Goal: Transaction & Acquisition: Book appointment/travel/reservation

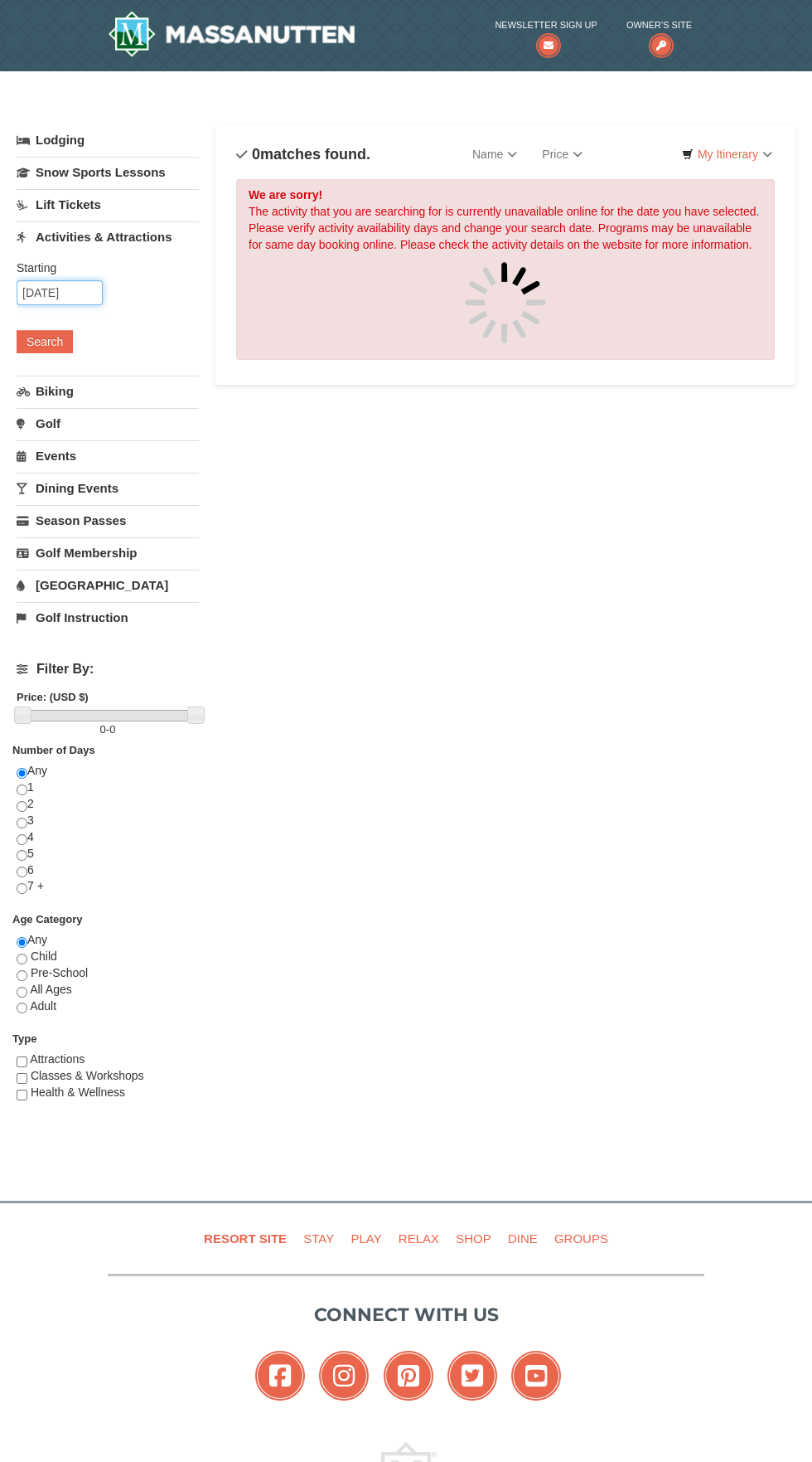
click at [60, 293] on input "[DATE]" at bounding box center [60, 293] width 86 height 25
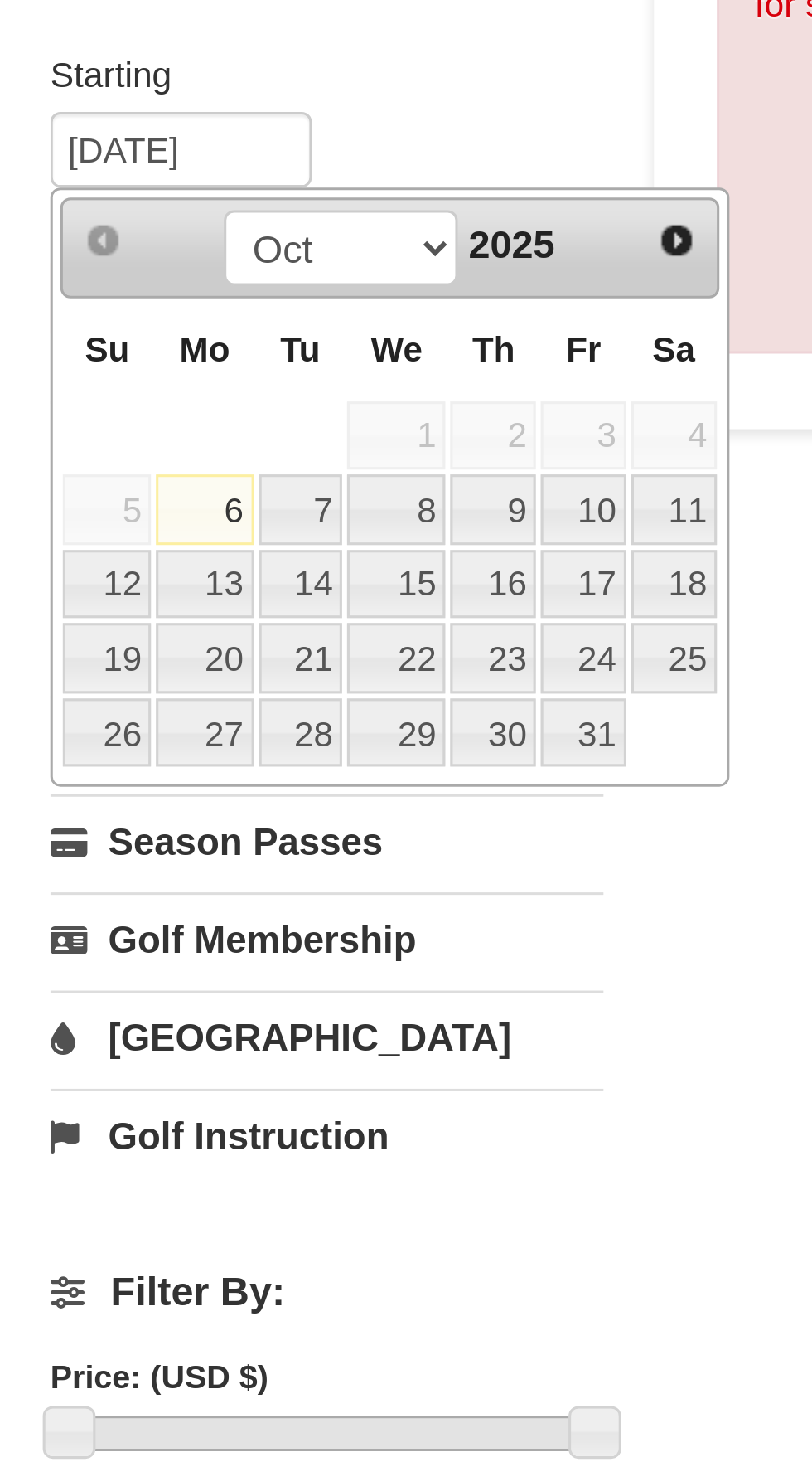
click at [103, 402] on link "7" at bounding box center [100, 411] width 29 height 23
type input "10/07/2025"
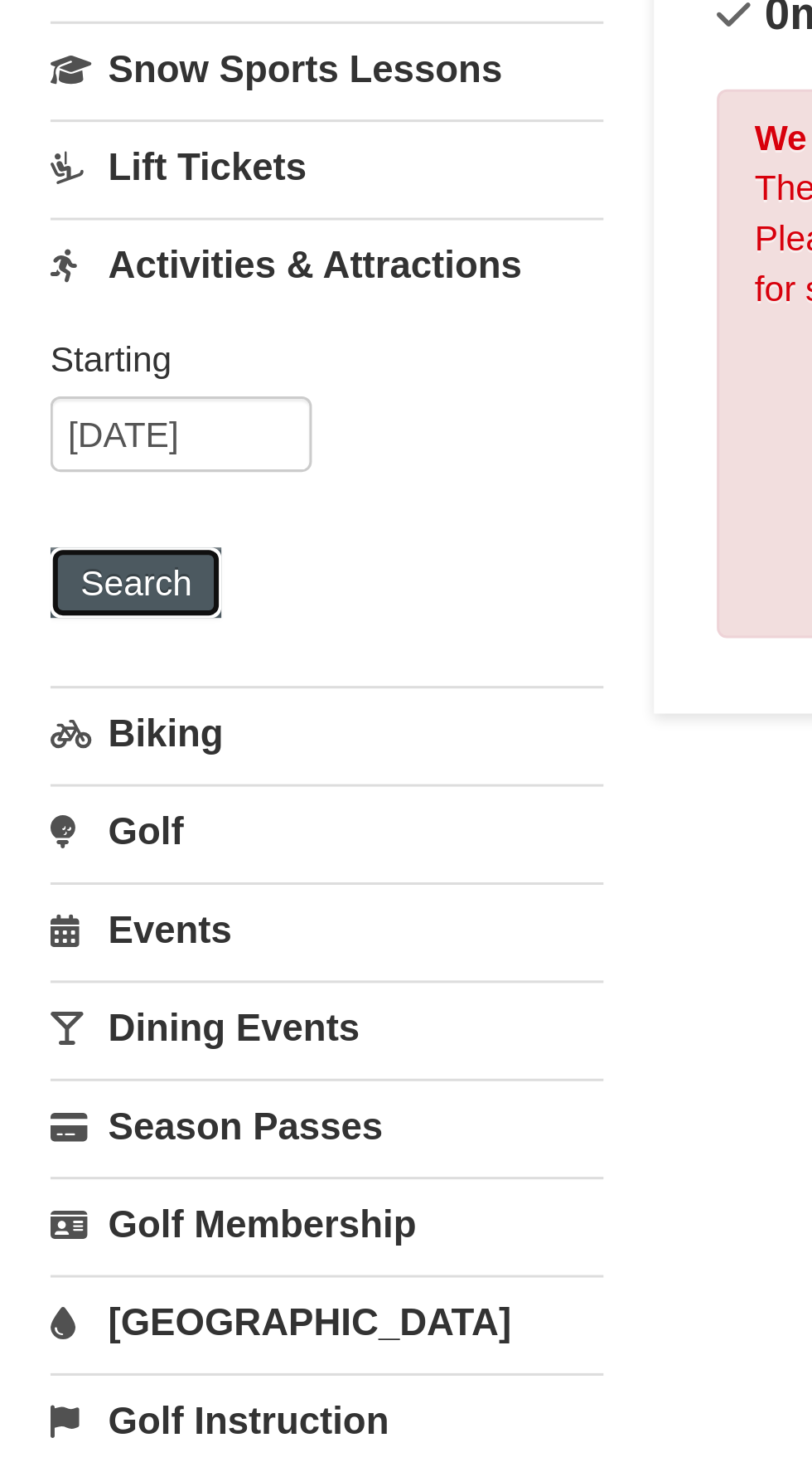
click at [39, 342] on button "Search" at bounding box center [44, 342] width 56 height 23
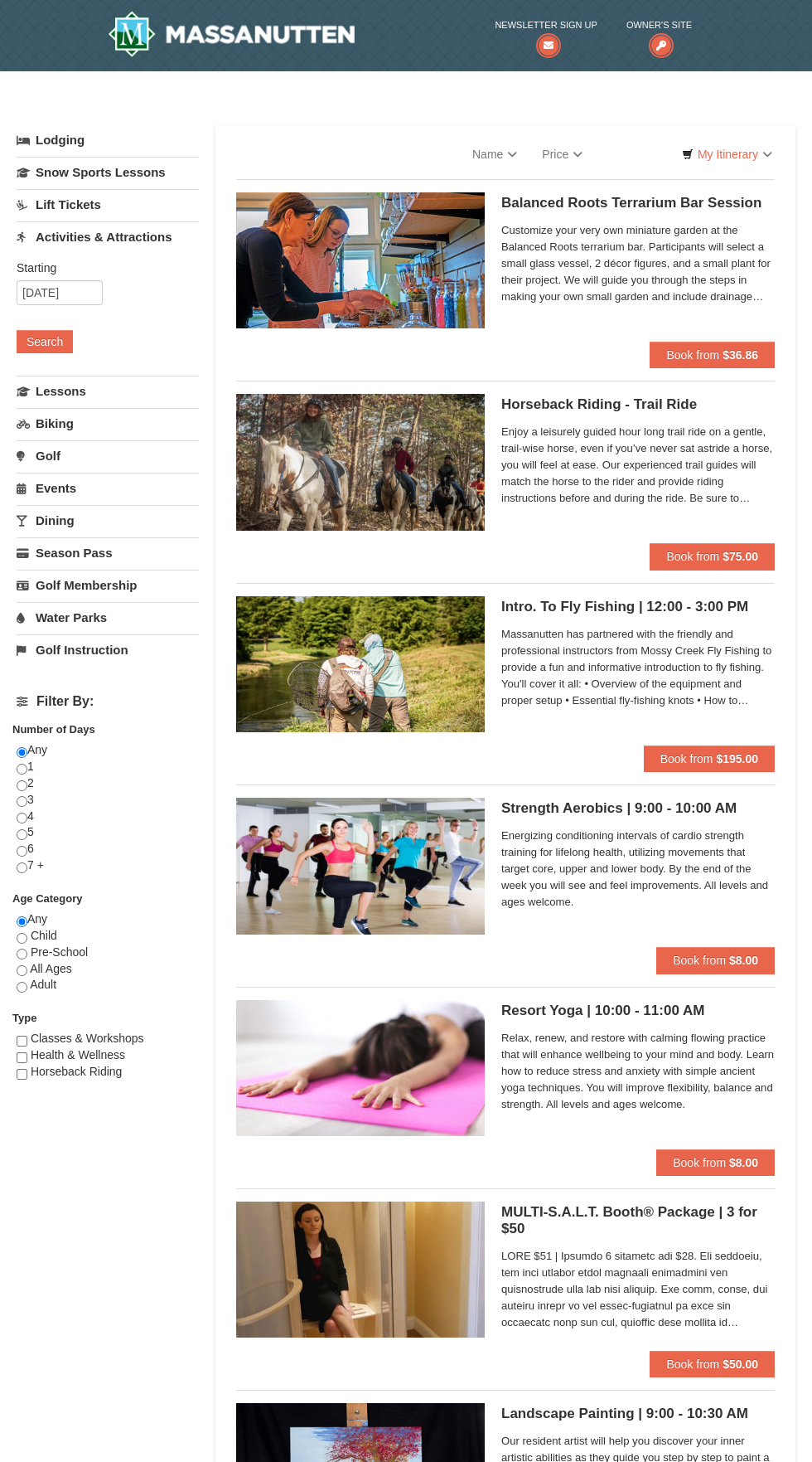
select select "10"
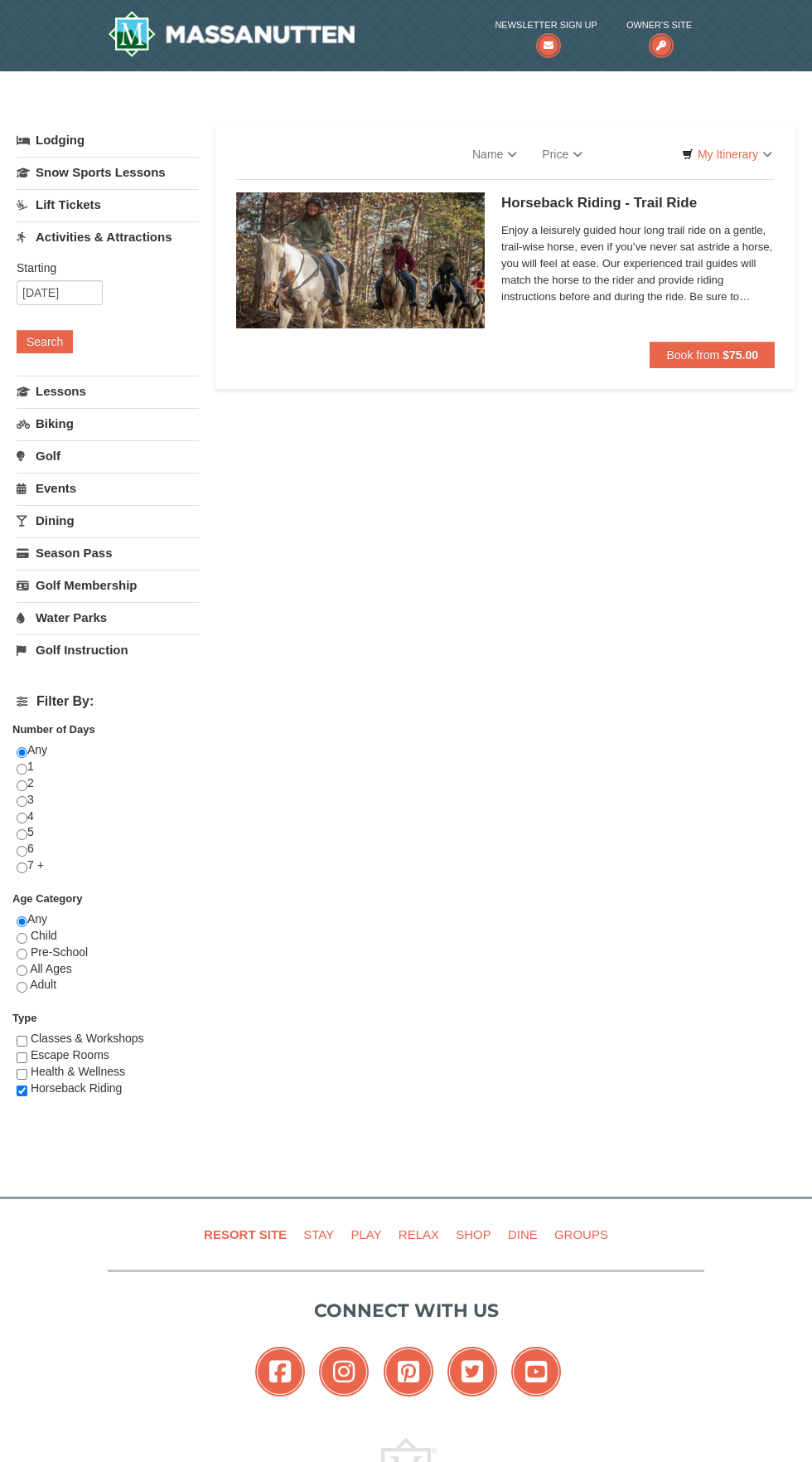
select select "10"
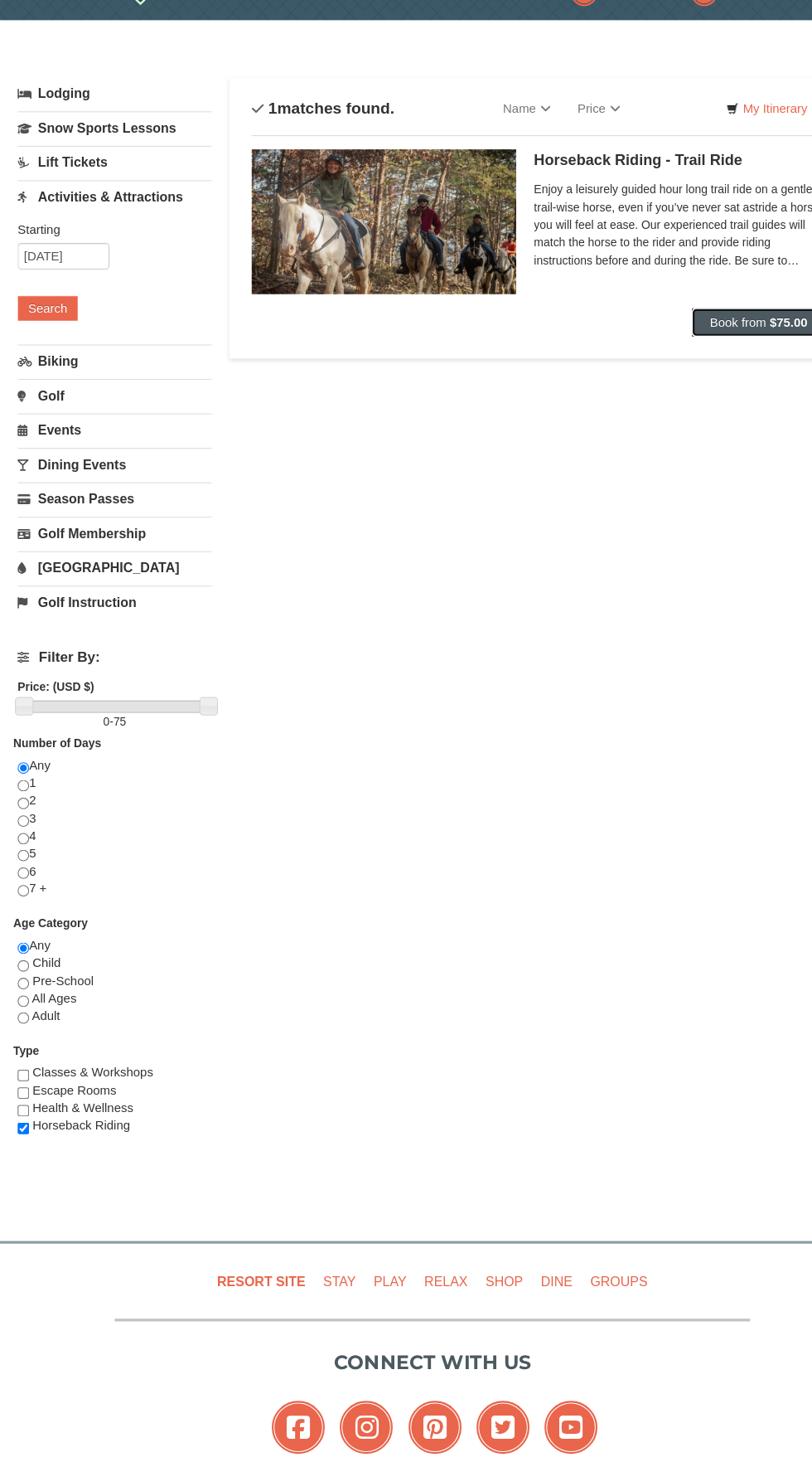
click at [685, 355] on span "Book from" at bounding box center [692, 355] width 53 height 13
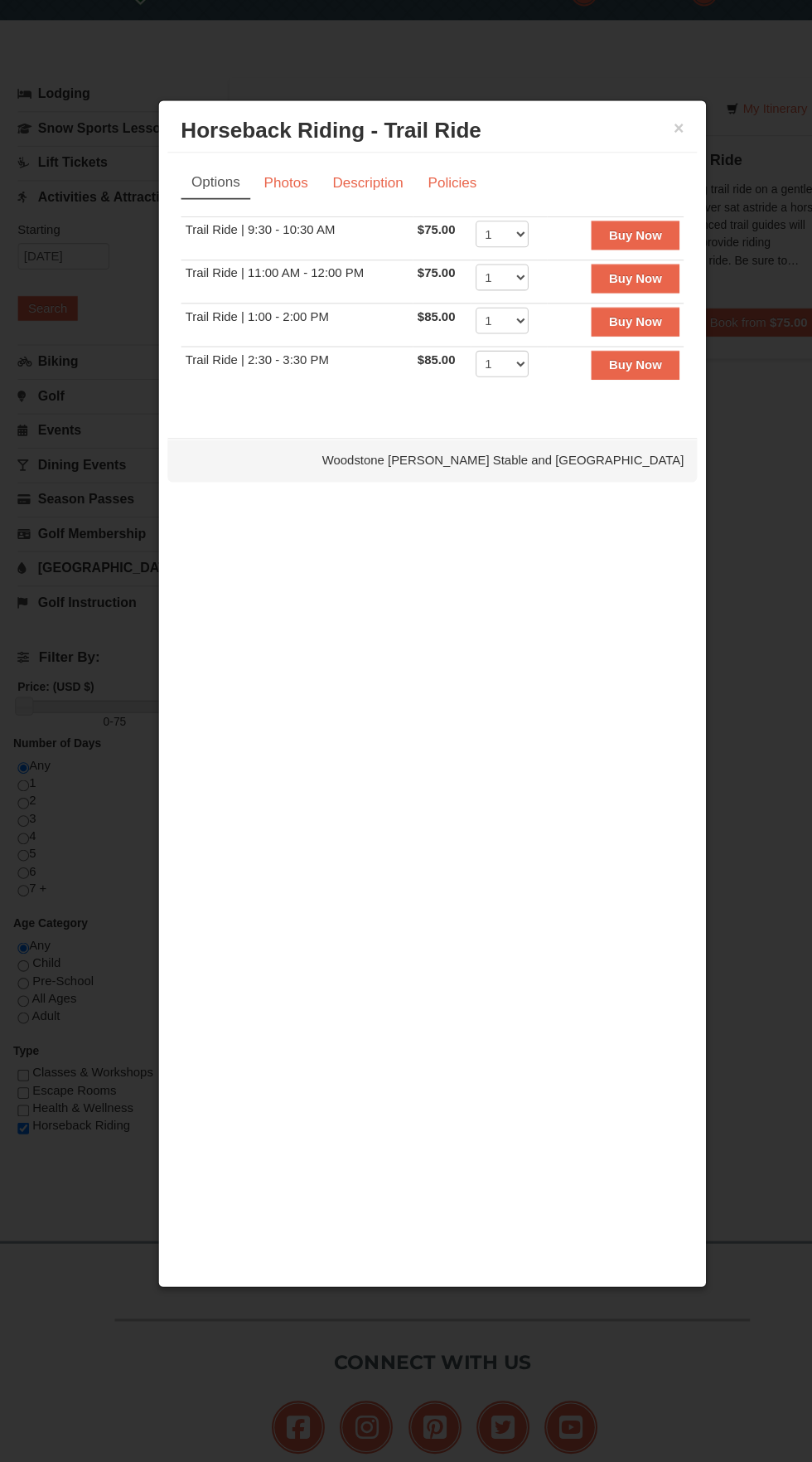
click at [595, 173] on h3 "Horseback Riding - Trail Ride Woodstone Meadows Stable and Petting Farm" at bounding box center [406, 175] width 472 height 25
click at [638, 172] on button "×" at bounding box center [638, 173] width 10 height 17
